Goal: Transaction & Acquisition: Purchase product/service

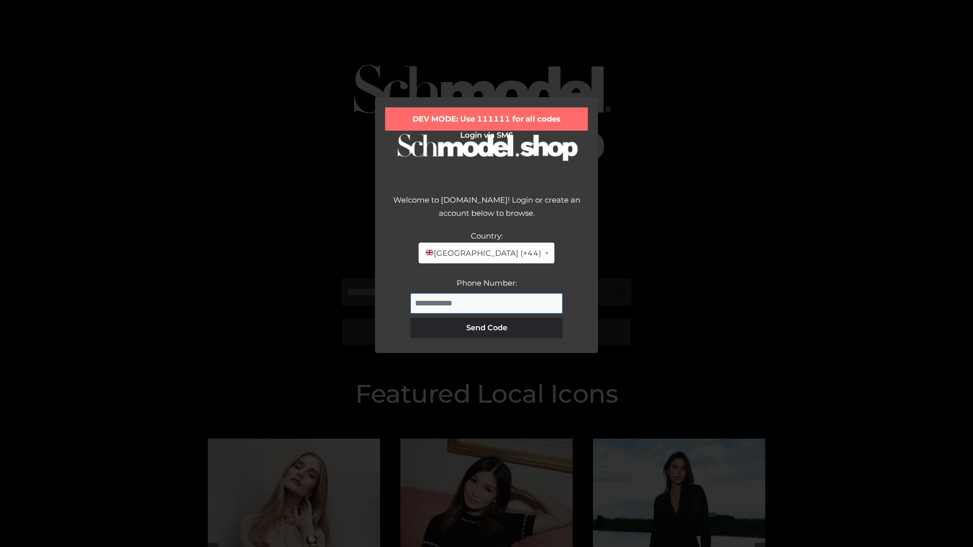
click at [486, 303] on input "Phone Number:" at bounding box center [486, 303] width 152 height 20
type input "**********"
click at [486, 327] on button "Send Code" at bounding box center [486, 328] width 152 height 20
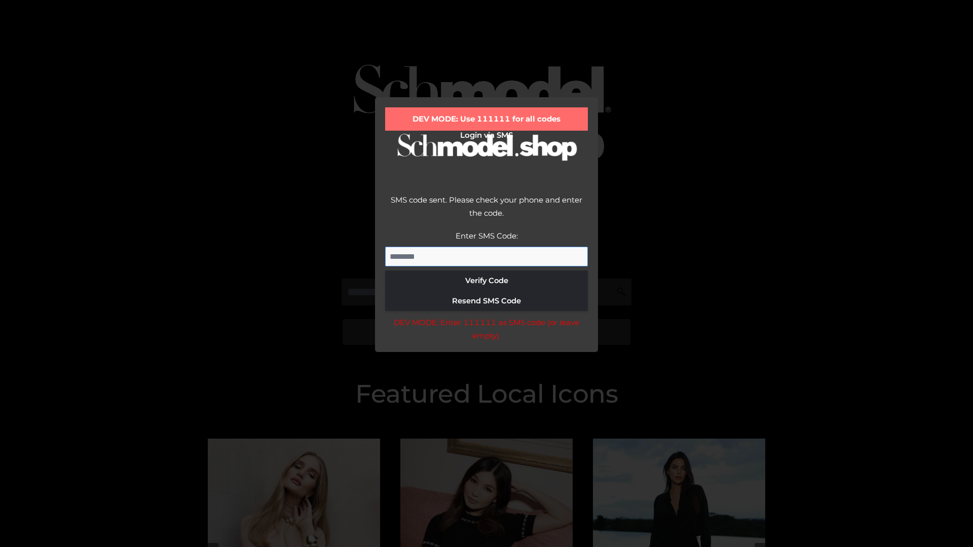
click at [486, 256] on input "Enter SMS Code:" at bounding box center [486, 257] width 203 height 20
type input "******"
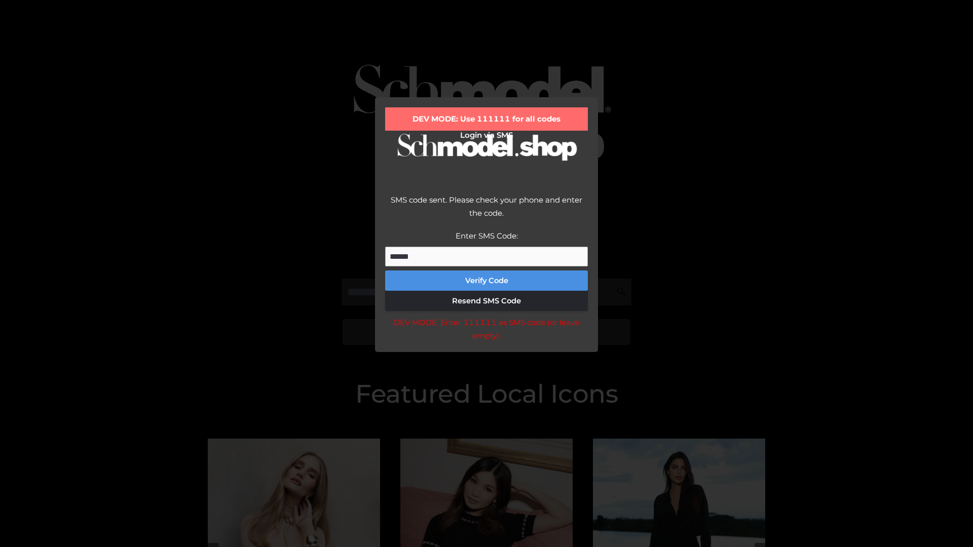
click at [486, 281] on button "Verify Code" at bounding box center [486, 281] width 203 height 20
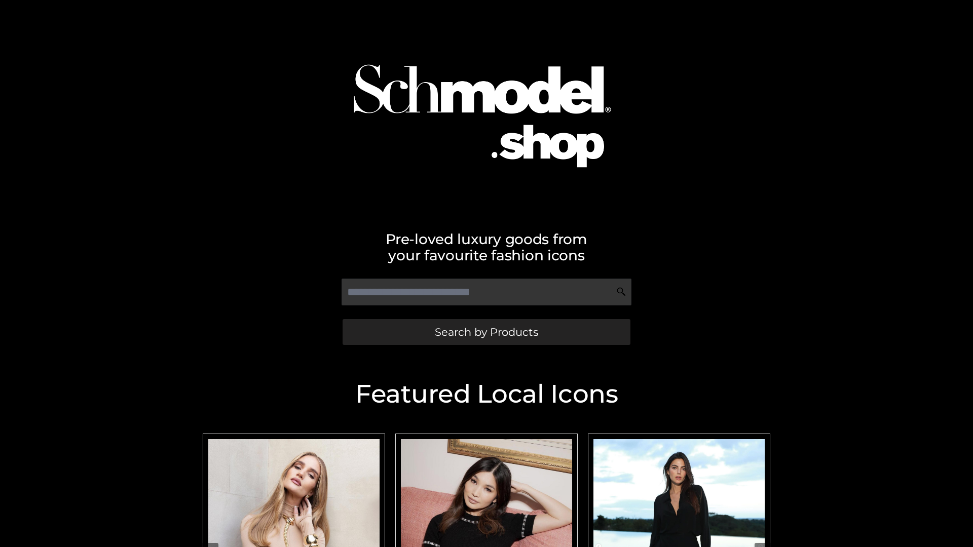
click at [486, 332] on span "Search by Products" at bounding box center [486, 332] width 103 height 11
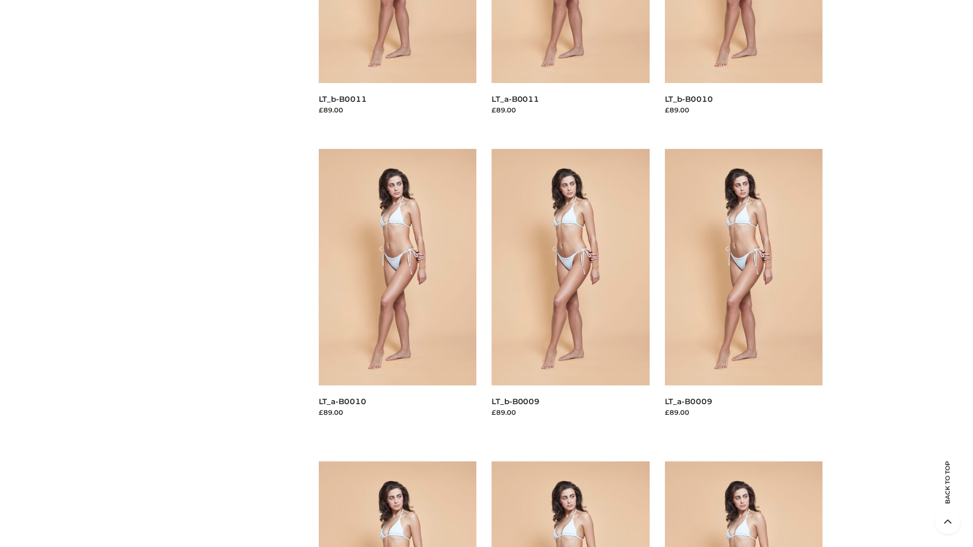
scroll to position [2671, 0]
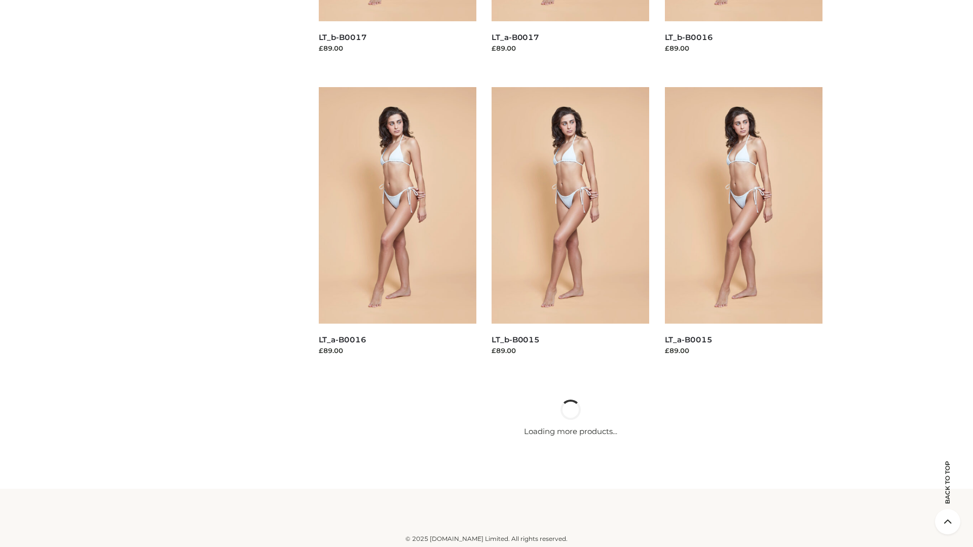
scroll to position [889, 0]
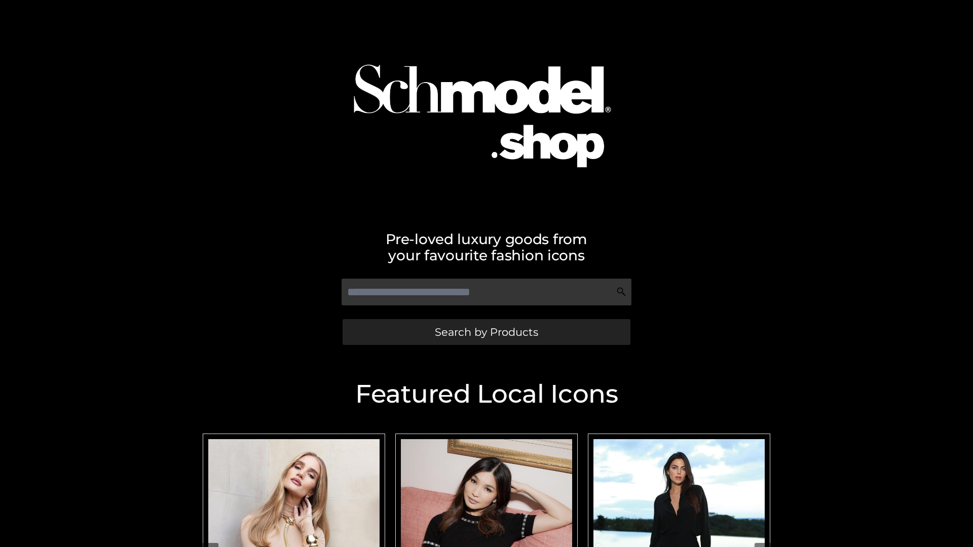
click at [486, 332] on span "Search by Products" at bounding box center [486, 332] width 103 height 11
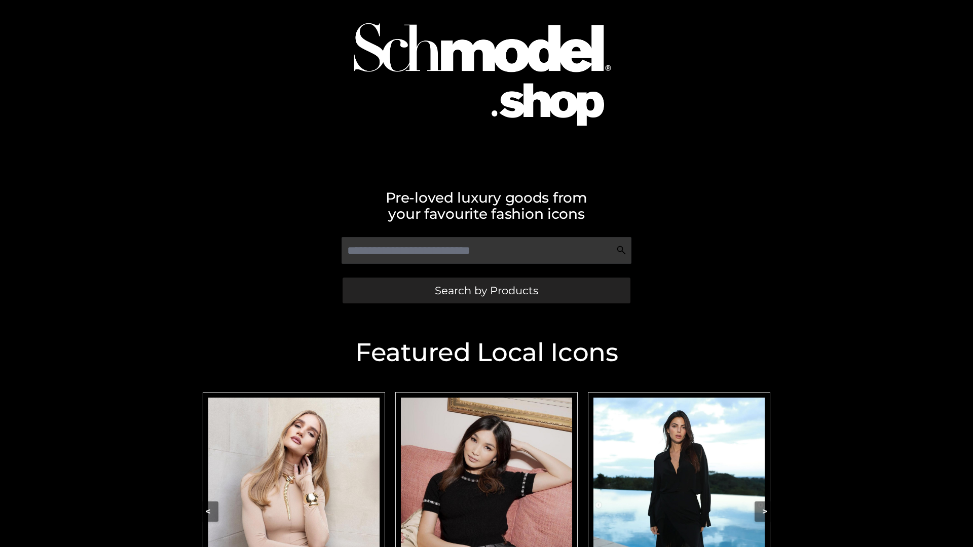
scroll to position [67, 0]
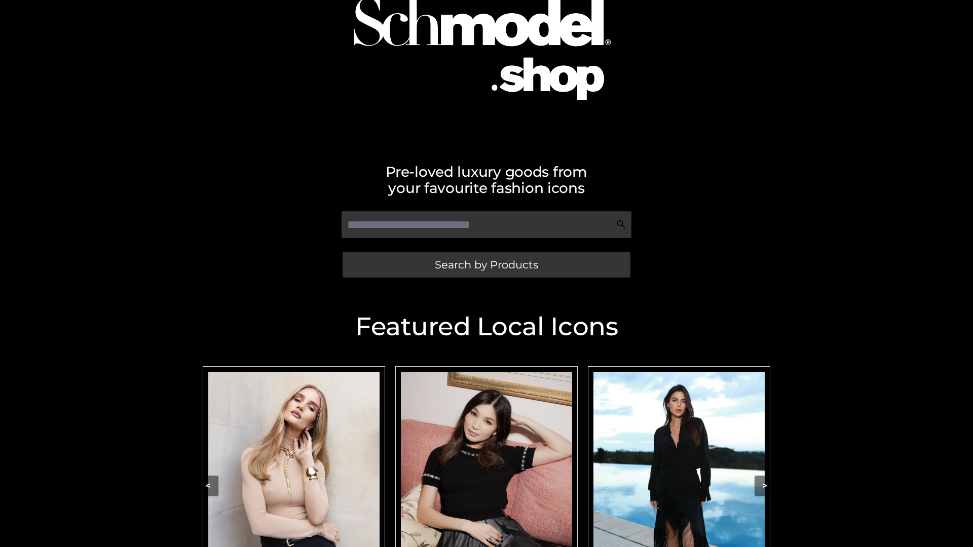
click at [195, 220] on div "Pre-loved luxury goods from your favourite fashion icons Search by Products" at bounding box center [486, 112] width 973 height 359
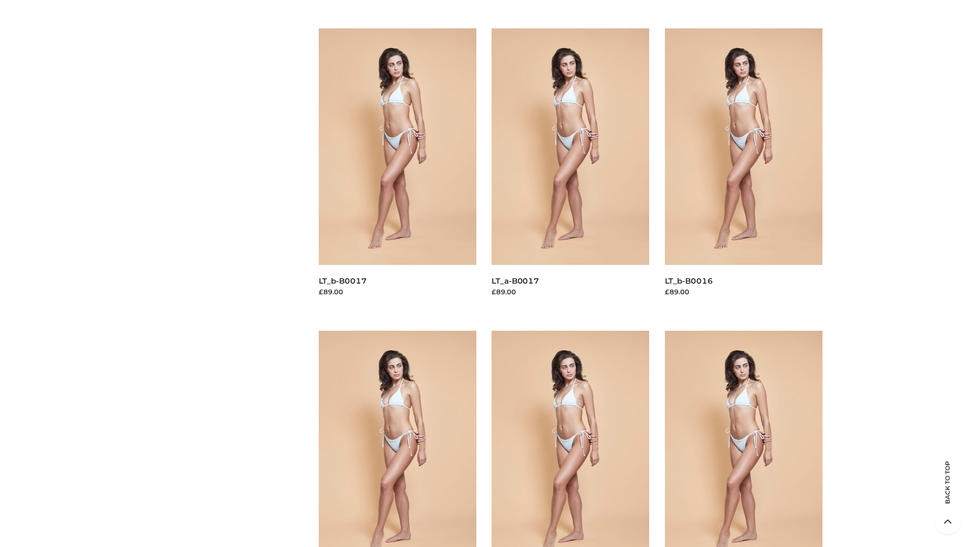
scroll to position [729, 0]
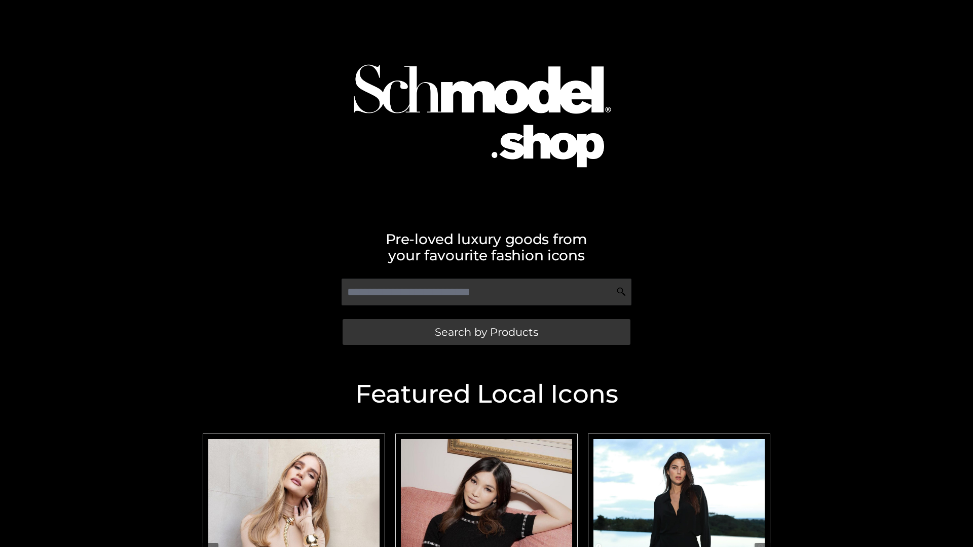
scroll to position [215, 0]
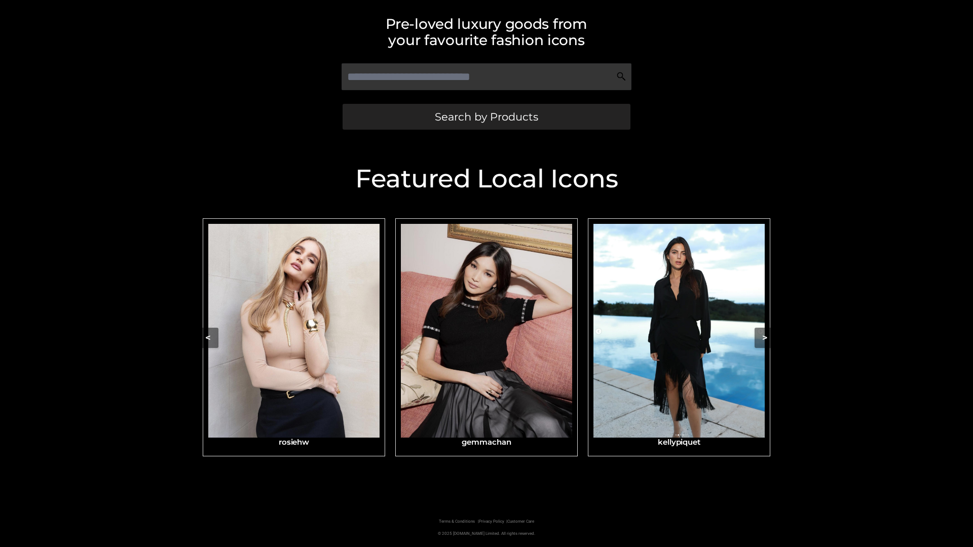
click at [380, 127] on link "Search by Products" at bounding box center [487, 117] width 288 height 26
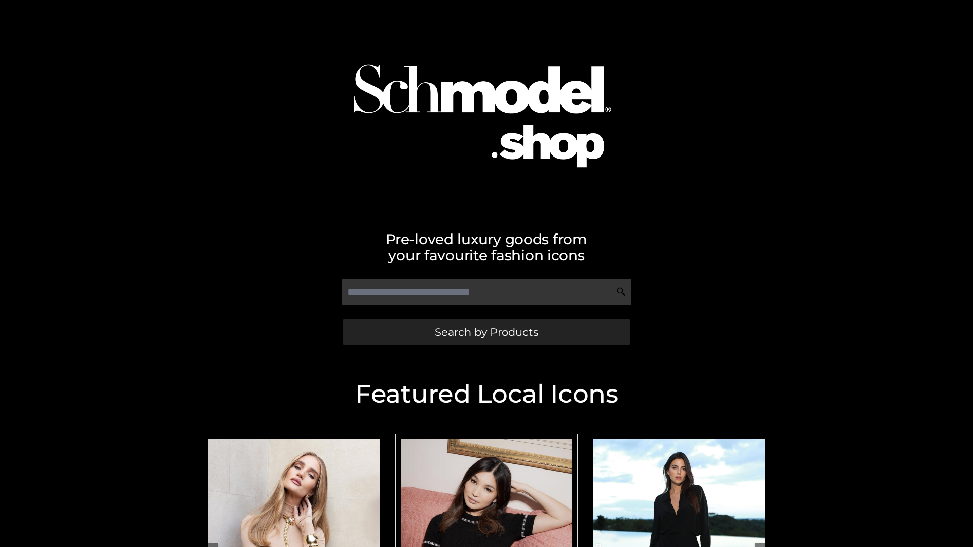
click at [486, 332] on span "Search by Products" at bounding box center [486, 332] width 103 height 11
